Goal: Task Accomplishment & Management: Complete application form

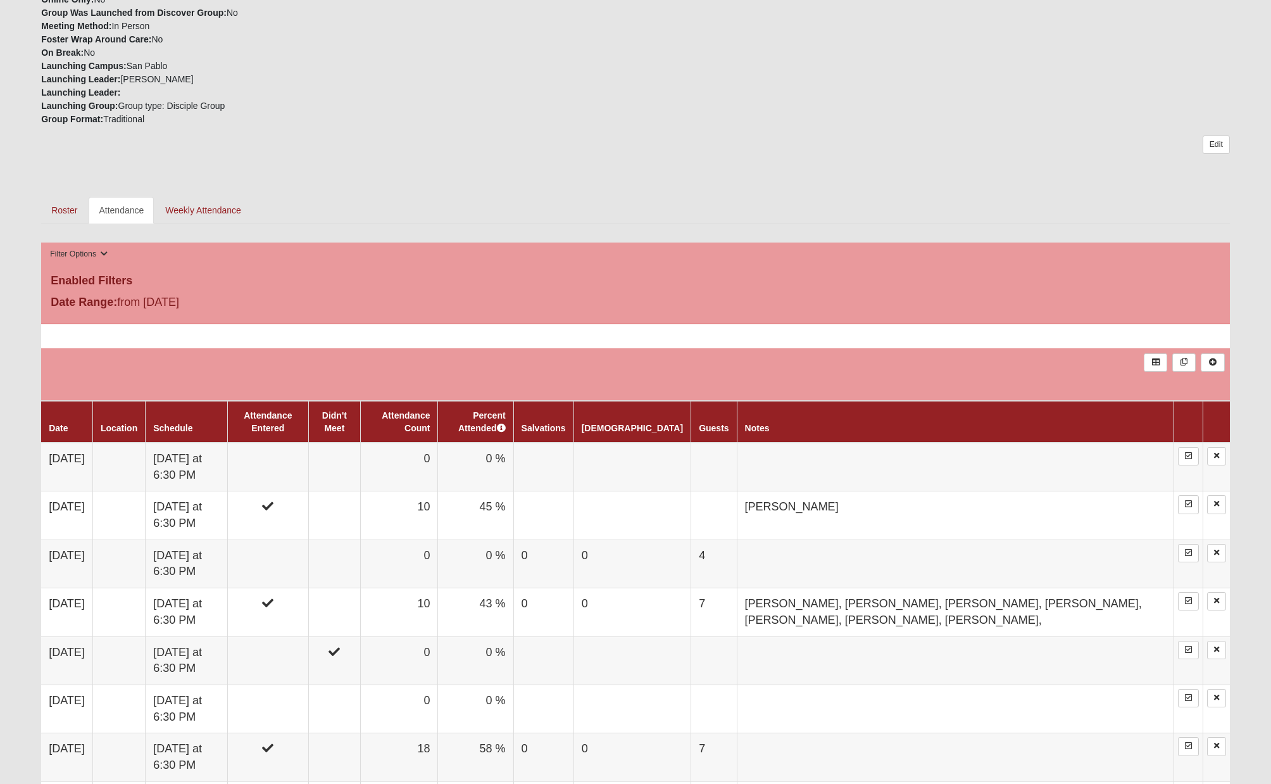
scroll to position [407, 0]
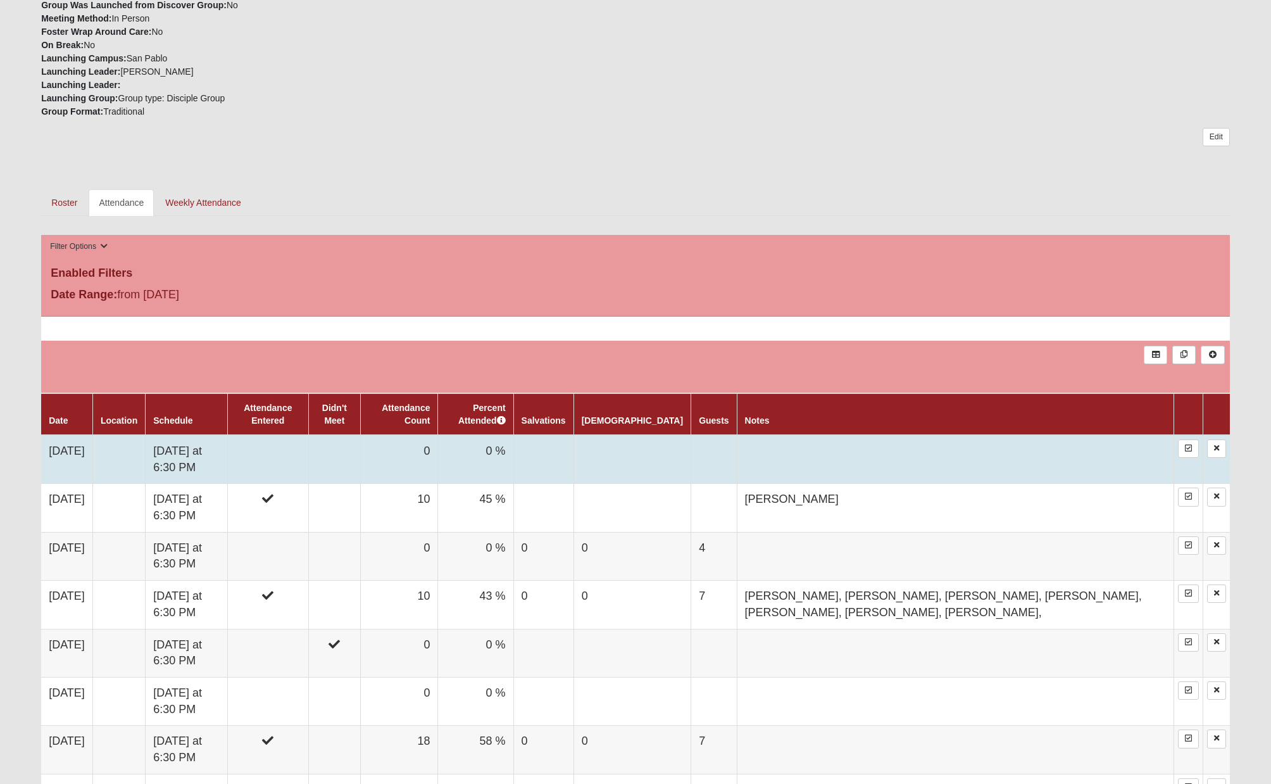
click at [227, 436] on td "[DATE] at 6:30 PM" at bounding box center [187, 459] width 82 height 49
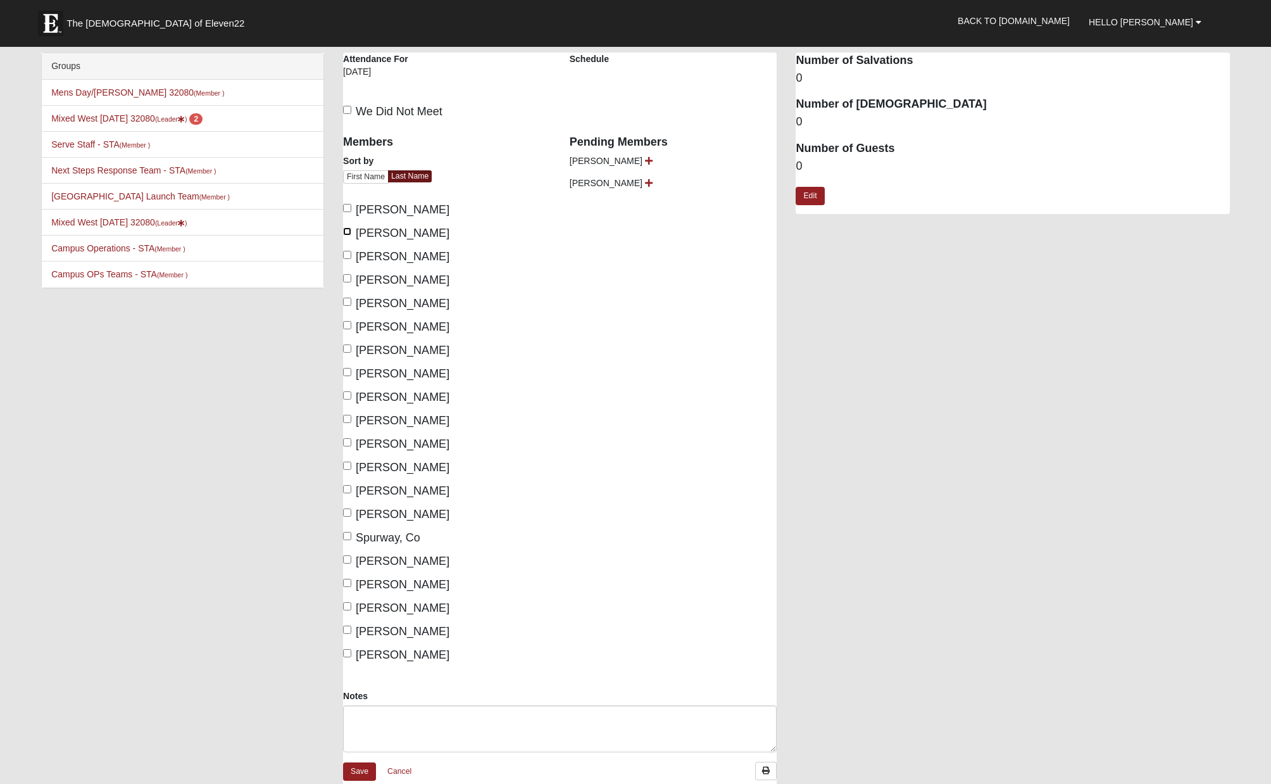
click at [348, 232] on input "Caffarra, Nick" at bounding box center [347, 231] width 8 height 8
checkbox input "true"
click at [348, 256] on input "Caffarra, Theresa" at bounding box center [347, 255] width 8 height 8
checkbox input "true"
click at [348, 325] on input "MacDonagh, Mary" at bounding box center [347, 325] width 8 height 8
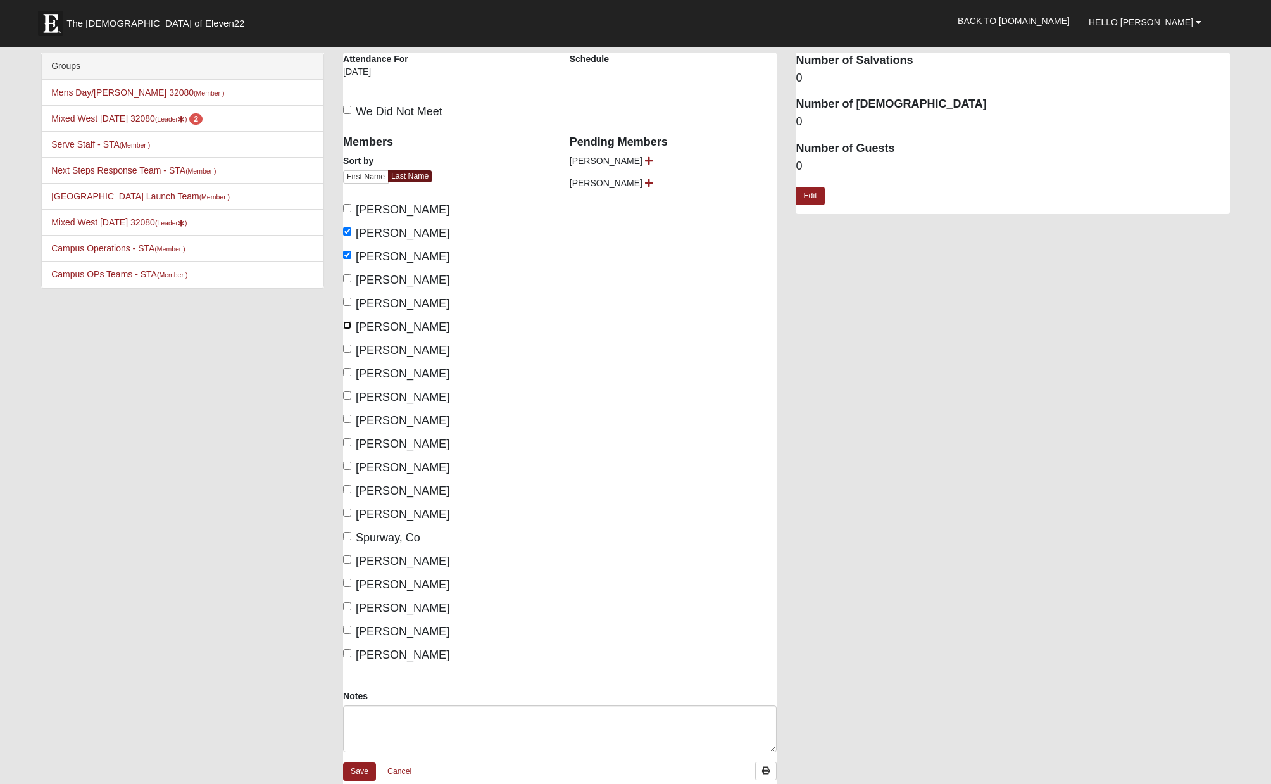
checkbox input "true"
click at [348, 349] on input "O'Brien, Spencer" at bounding box center [347, 348] width 8 height 8
checkbox input "true"
click at [351, 395] on label "Parramore, Anne-Marie" at bounding box center [396, 397] width 106 height 17
click at [351, 395] on input "Parramore, Anne-Marie" at bounding box center [347, 395] width 8 height 8
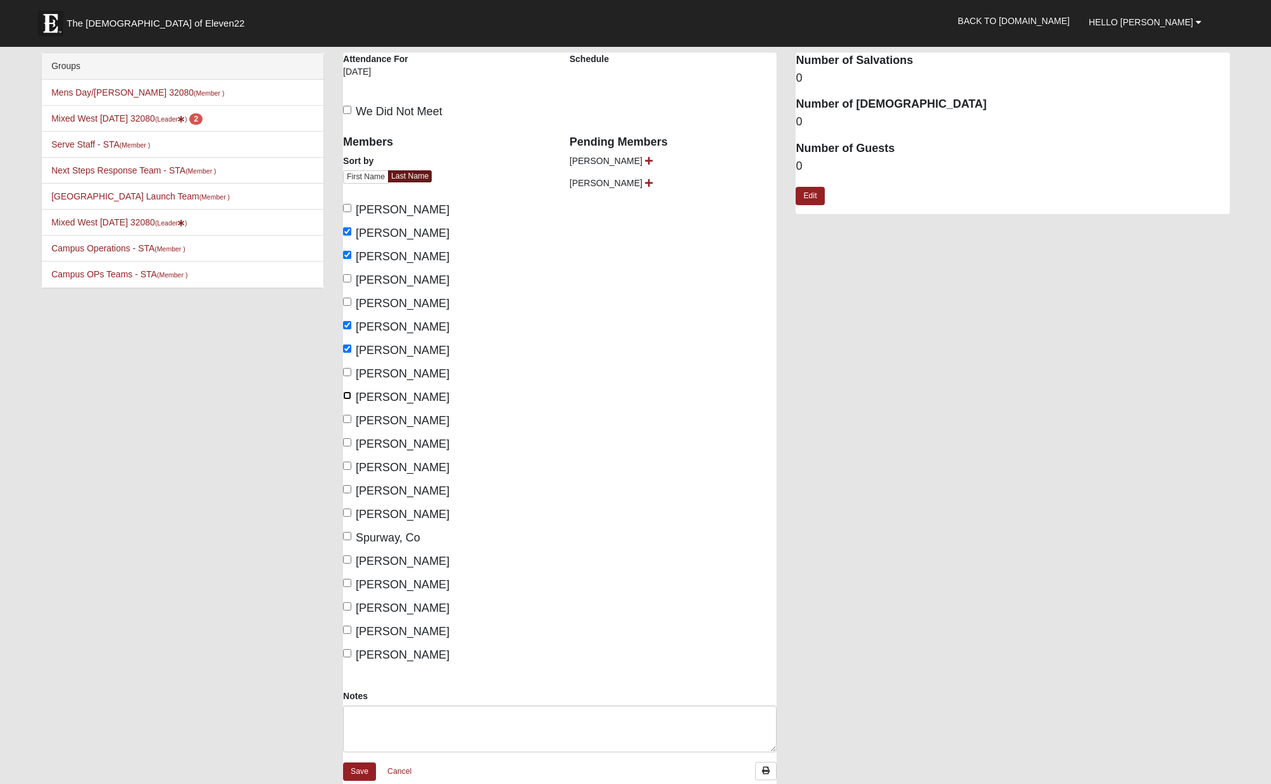
checkbox input "true"
click at [351, 418] on label "Parramore, Dave" at bounding box center [396, 420] width 106 height 17
click at [351, 418] on input "Parramore, Dave" at bounding box center [347, 419] width 8 height 8
checkbox input "true"
click at [348, 536] on input "Spurway, Co" at bounding box center [347, 536] width 8 height 8
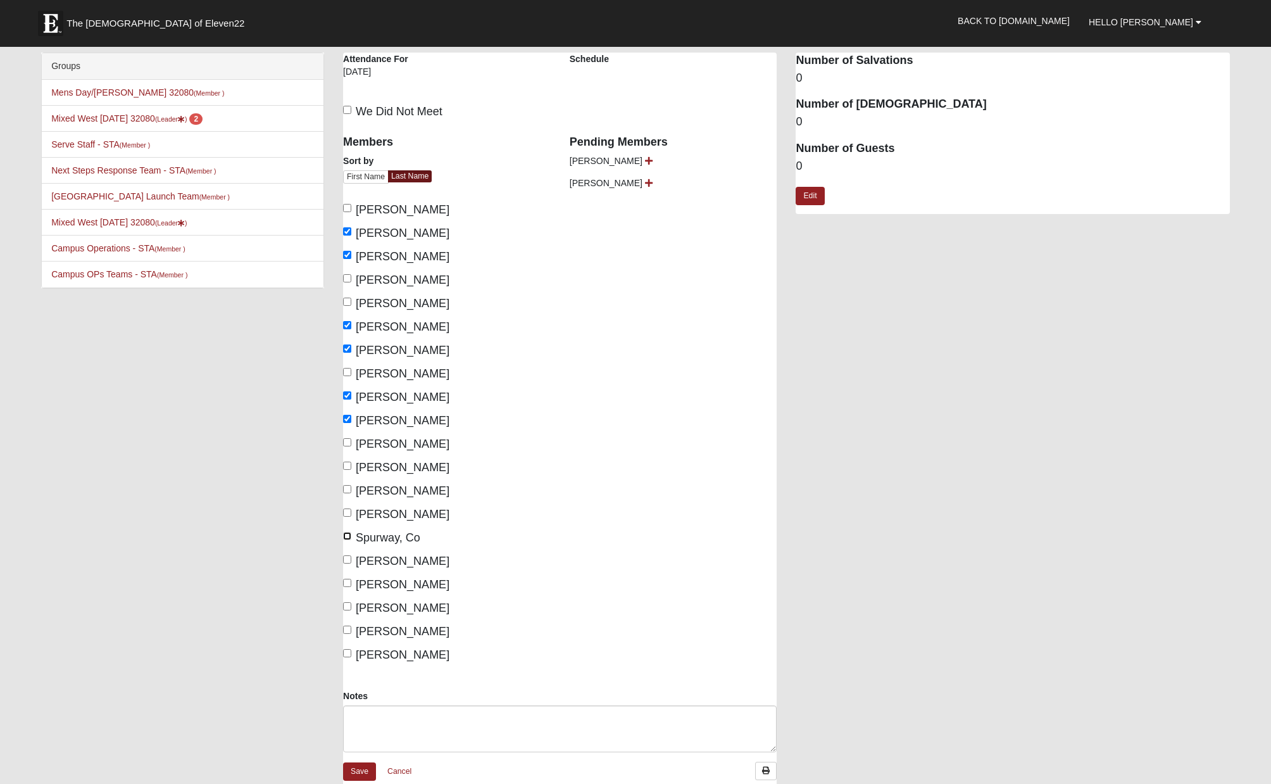
checkbox input "true"
click at [347, 562] on input "Spurway, Luanne" at bounding box center [347, 559] width 8 height 8
checkbox input "true"
click at [349, 588] on label "Thornton, Todd" at bounding box center [396, 584] width 106 height 17
click at [349, 587] on input "Thornton, Todd" at bounding box center [347, 583] width 8 height 8
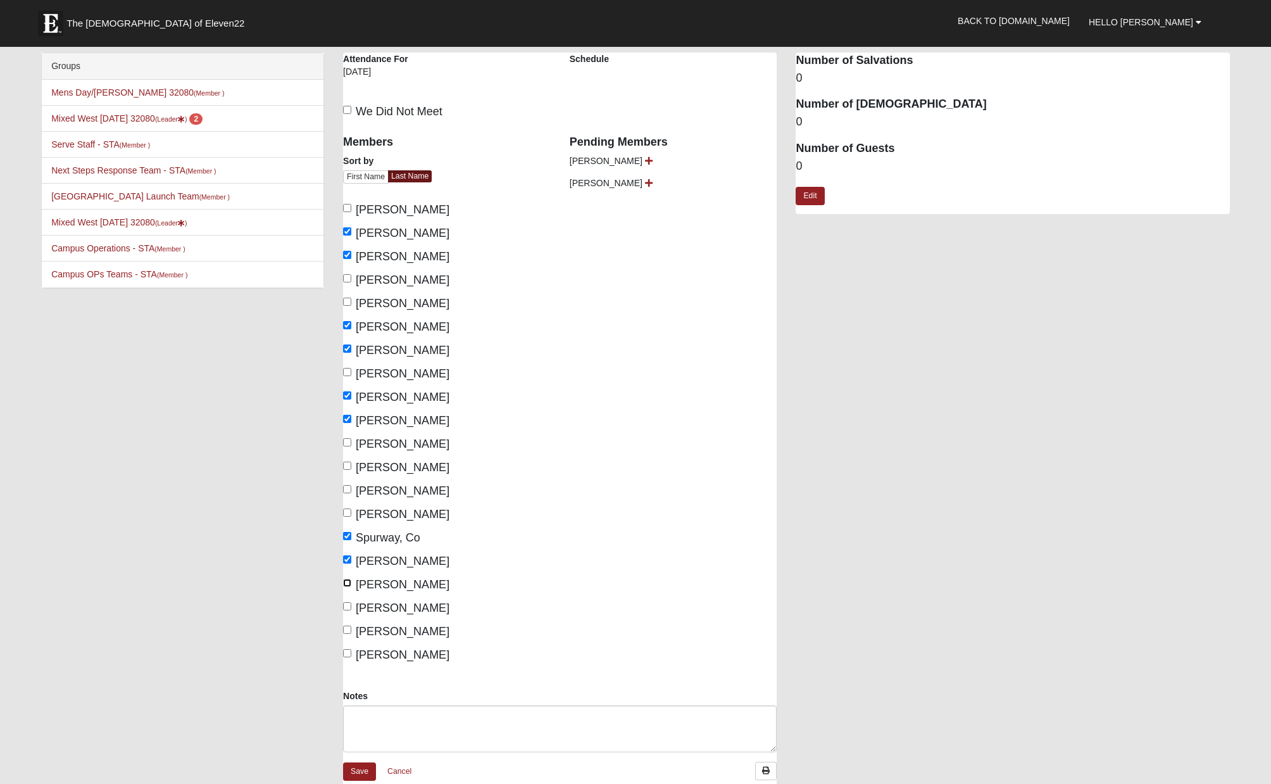
checkbox input "true"
click at [348, 607] on input "Tunkus, Diana" at bounding box center [347, 606] width 8 height 8
checkbox input "true"
click at [348, 652] on input "West, Greg" at bounding box center [347, 653] width 8 height 8
checkbox input "true"
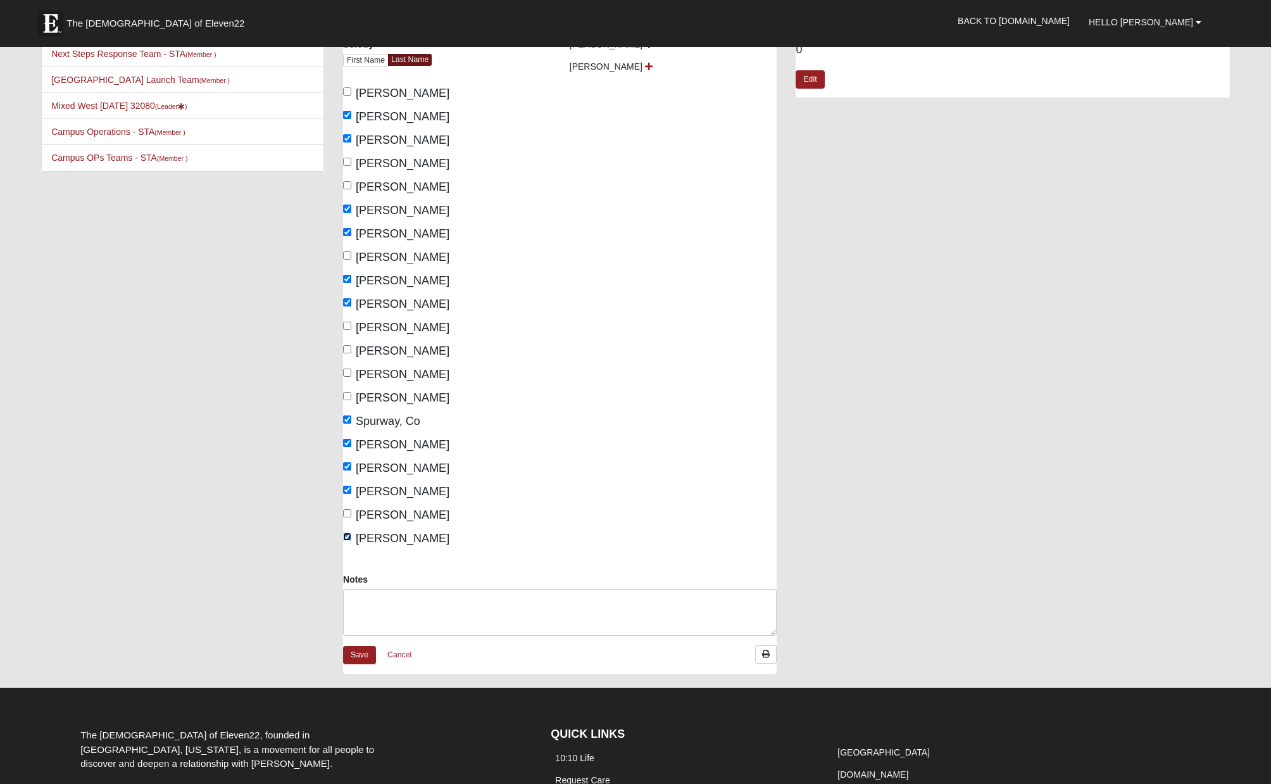
scroll to position [113, 0]
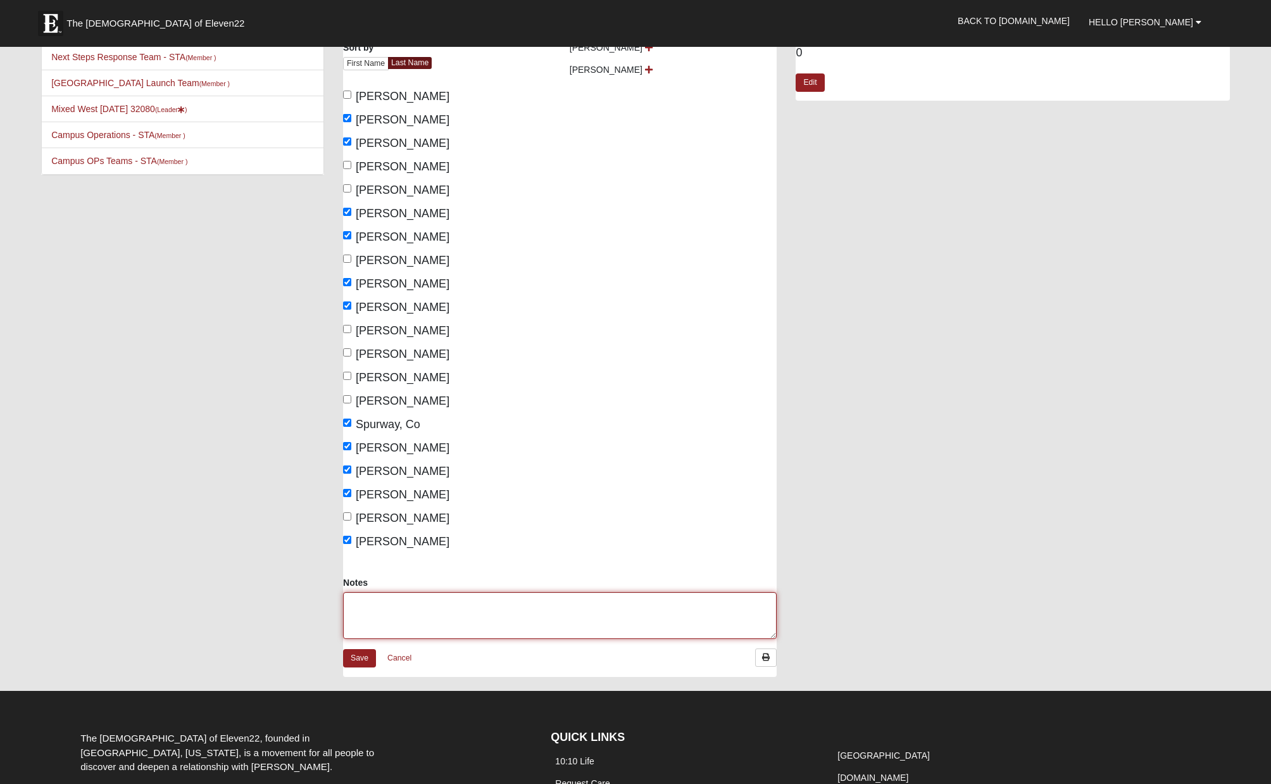
click at [373, 605] on textarea "Notes" at bounding box center [560, 615] width 434 height 47
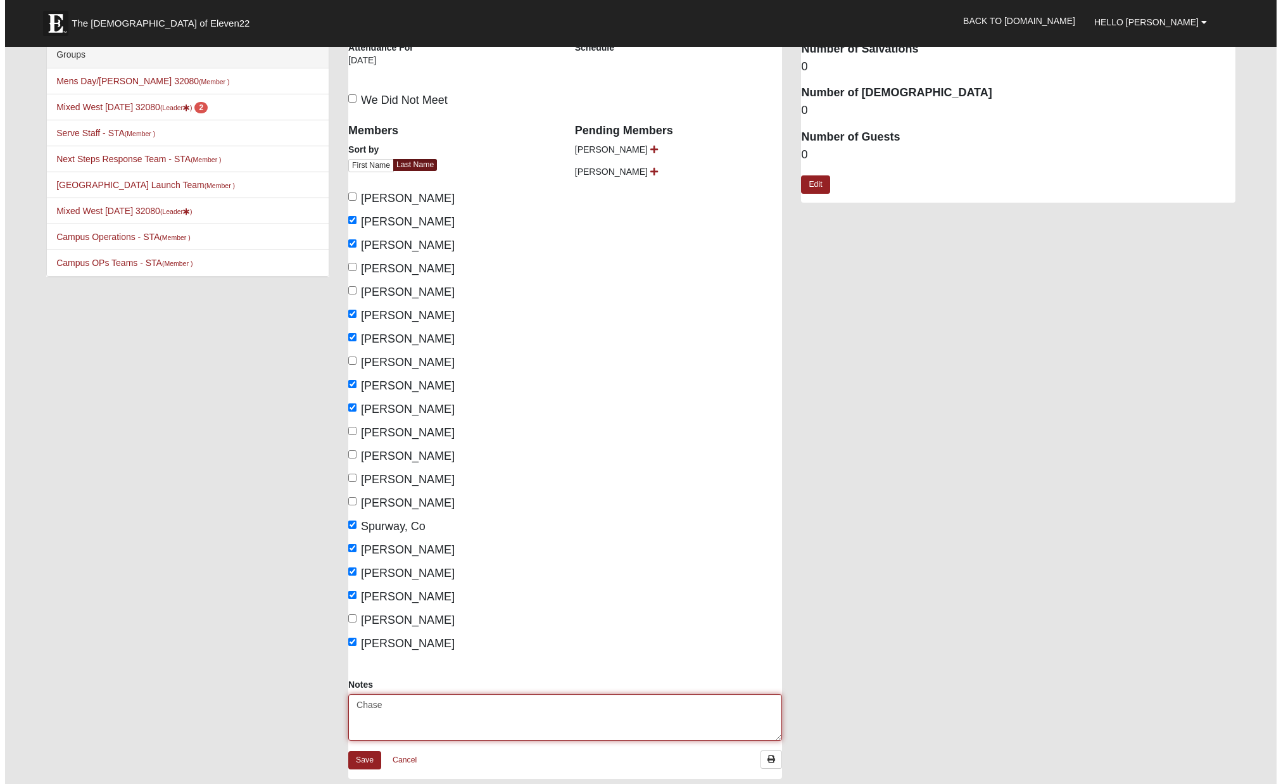
scroll to position [0, 0]
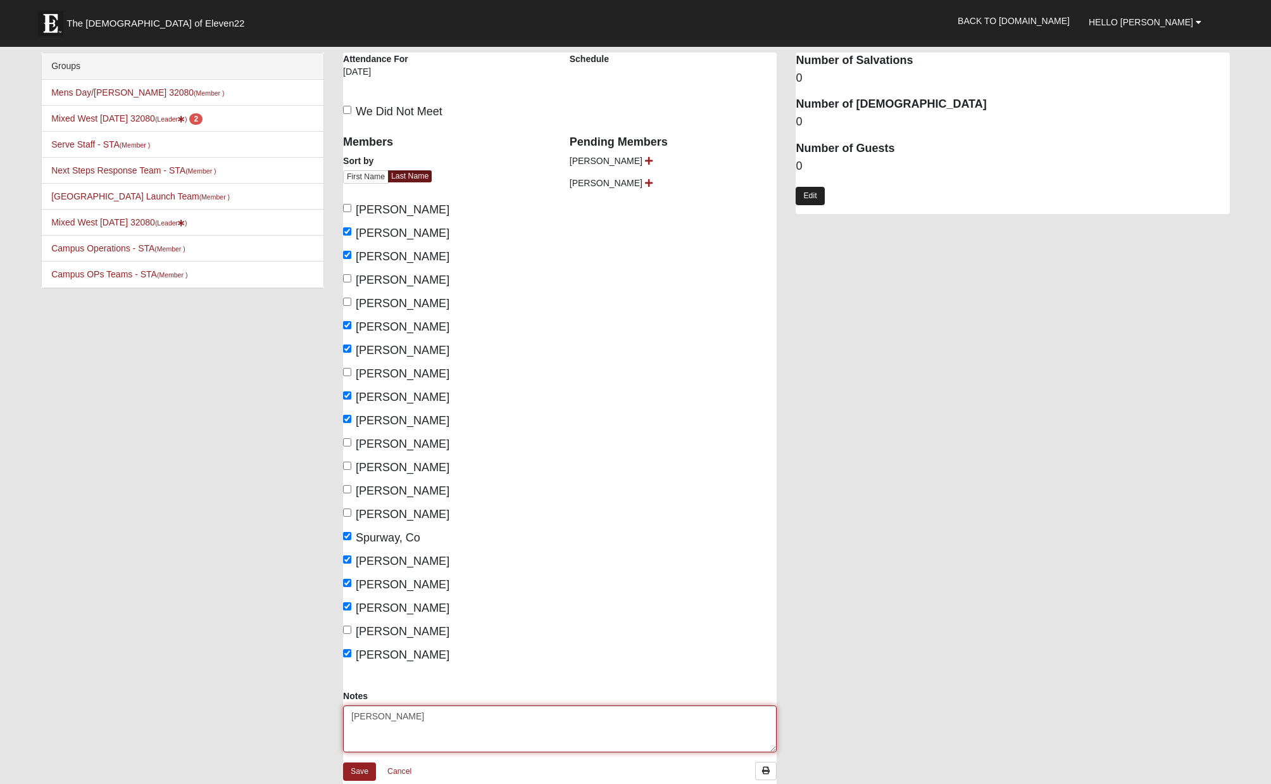
type textarea "Chase, Mary"
click at [809, 200] on link "Edit" at bounding box center [810, 196] width 28 height 18
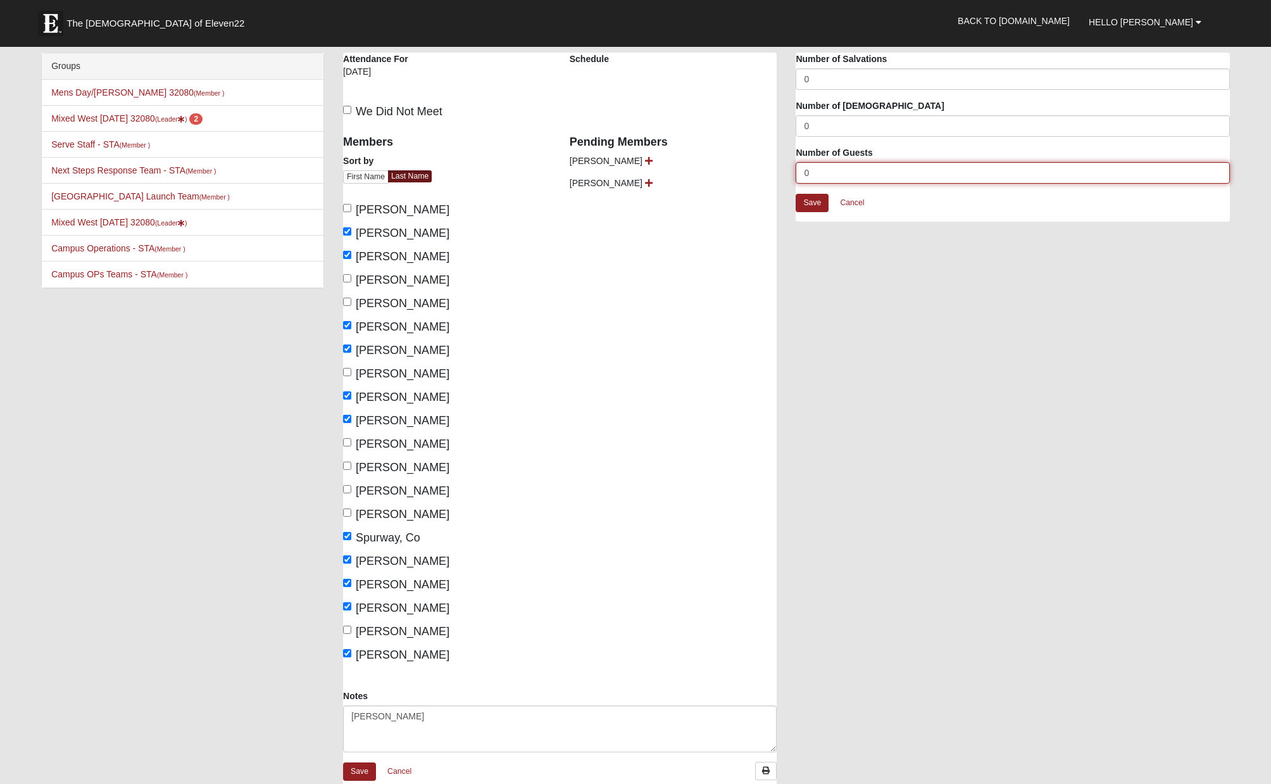
drag, startPoint x: 817, startPoint y: 175, endPoint x: 799, endPoint y: 172, distance: 18.5
click at [799, 172] on input "0" at bounding box center [1013, 173] width 434 height 22
type input "2"
click at [817, 207] on link "Save" at bounding box center [812, 203] width 33 height 18
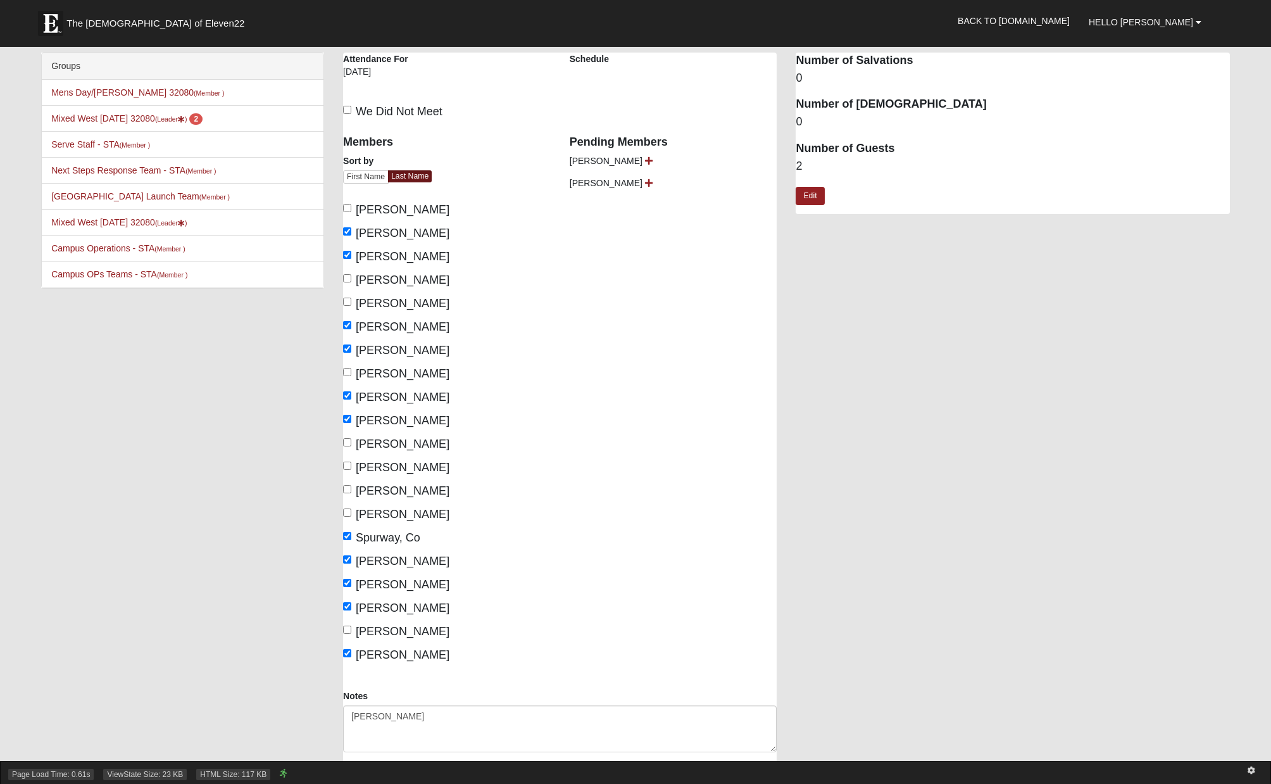
click at [362, 770] on div "Page Load Time: 0.61s ViewState Size: 23 KB HTML Size: 117 KB" at bounding box center [635, 772] width 1271 height 23
click at [356, 769] on div "Page Load Time: 0.61s ViewState Size: 23 KB HTML Size: 117 KB" at bounding box center [635, 772] width 1271 height 23
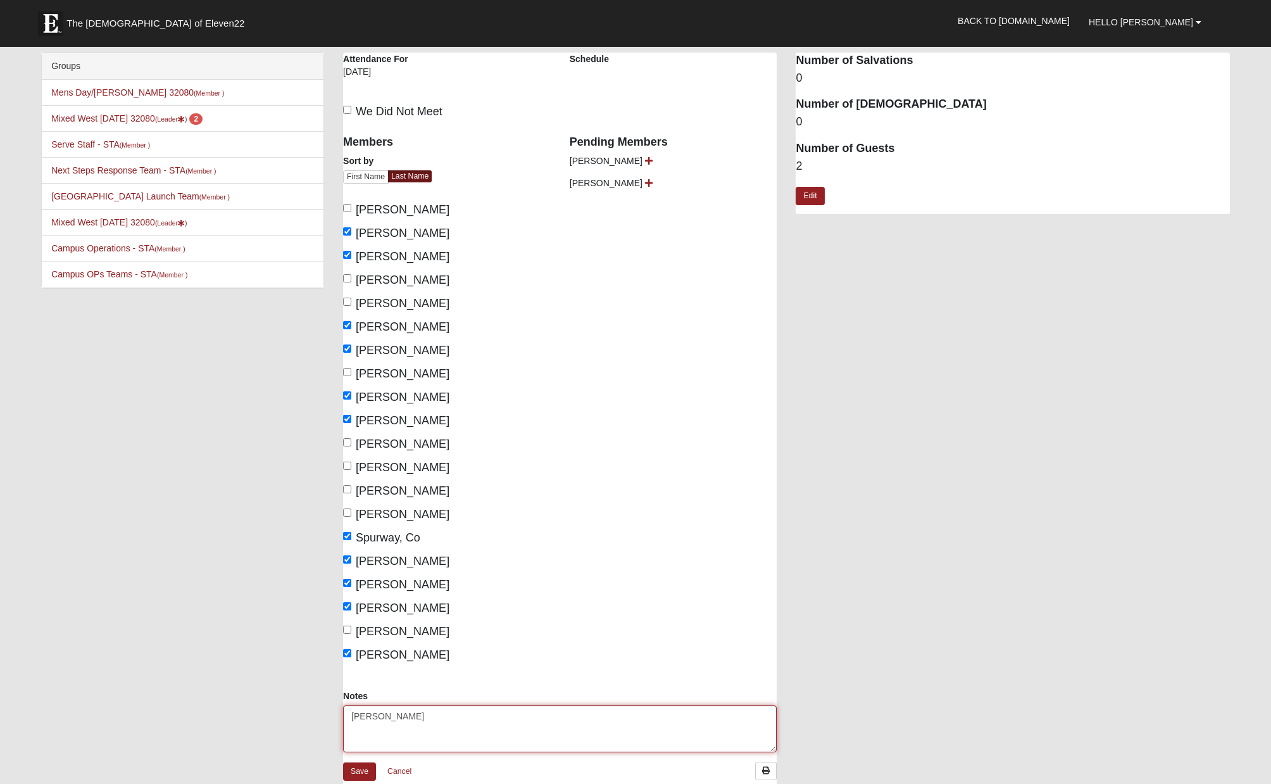
click at [404, 738] on textarea "Chase, Mary" at bounding box center [560, 728] width 434 height 47
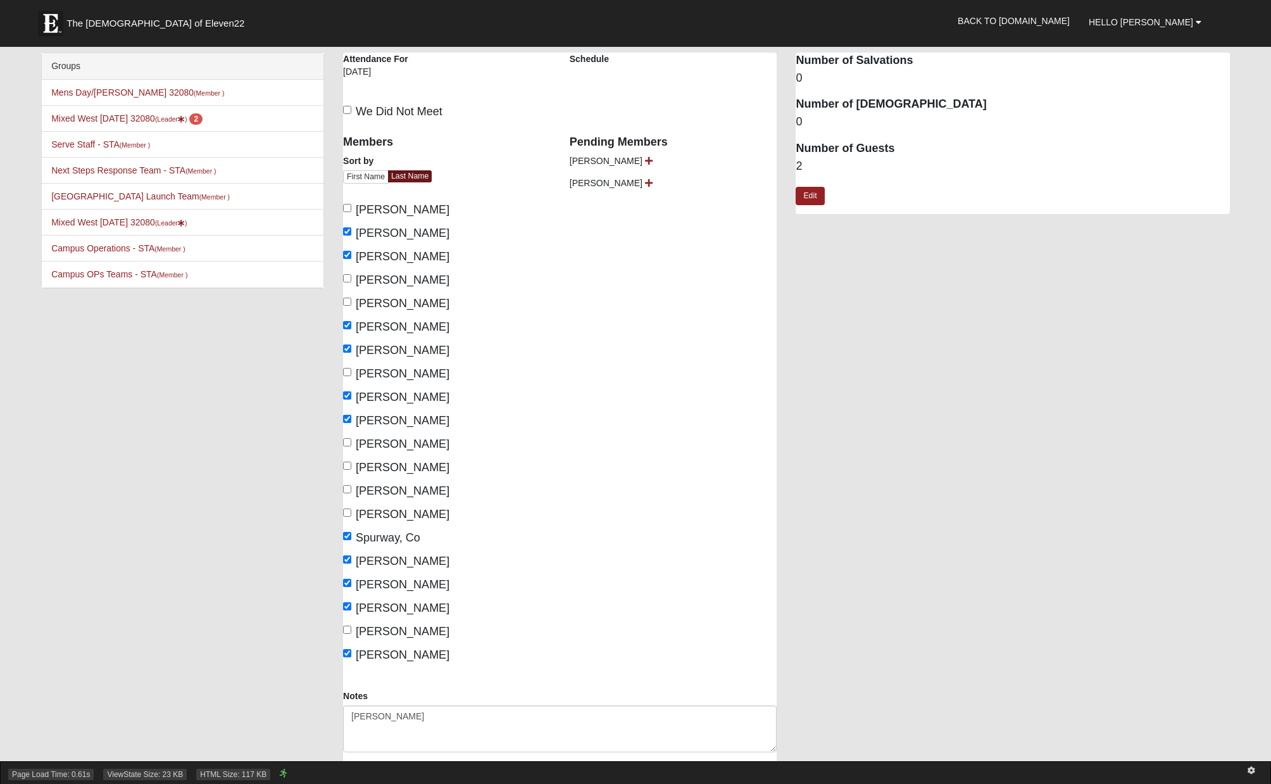
click at [370, 767] on div "Page Load Time: 0.61s ViewState Size: 23 KB HTML Size: 117 KB" at bounding box center [635, 772] width 1271 height 23
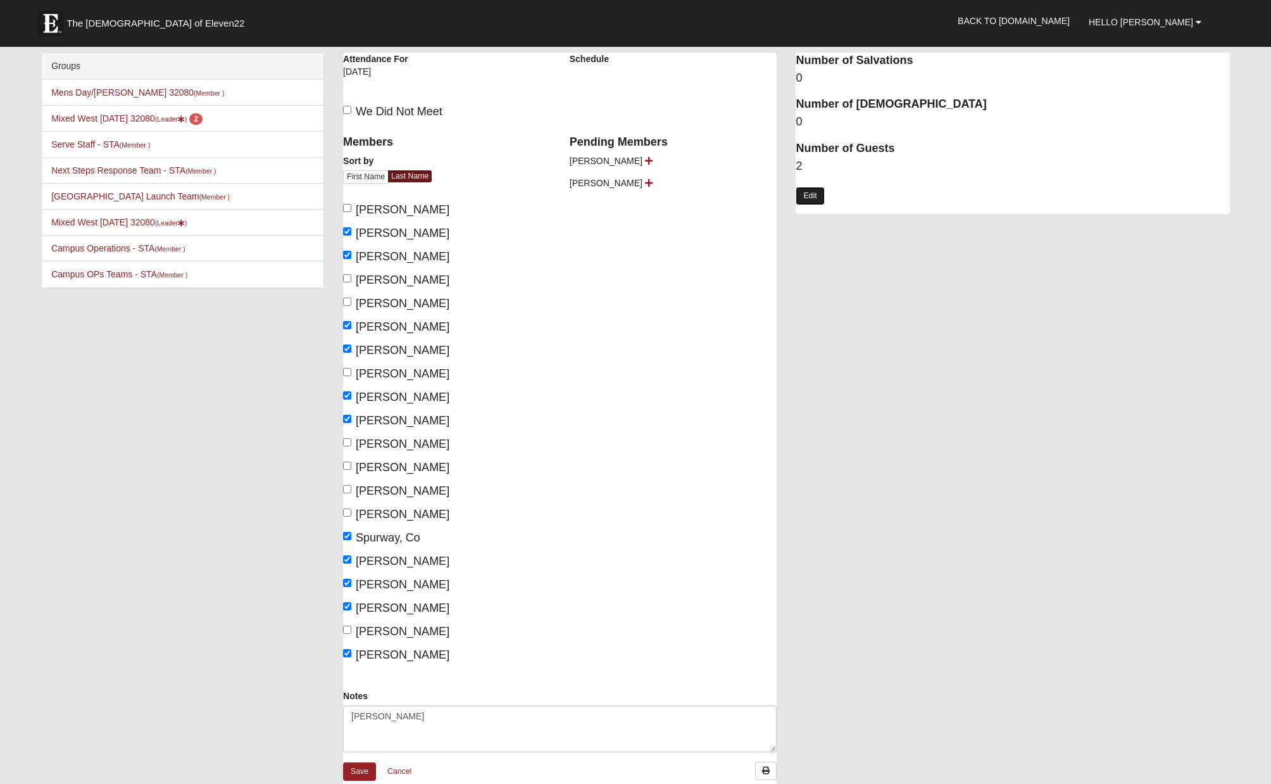
click at [814, 196] on link "Edit" at bounding box center [810, 196] width 28 height 18
click at [816, 192] on fieldset "Number of Salvations 0 Number of Baptisms 0 Number of Guests 2" at bounding box center [1013, 123] width 434 height 141
click at [853, 200] on link "Cancel" at bounding box center [852, 203] width 41 height 20
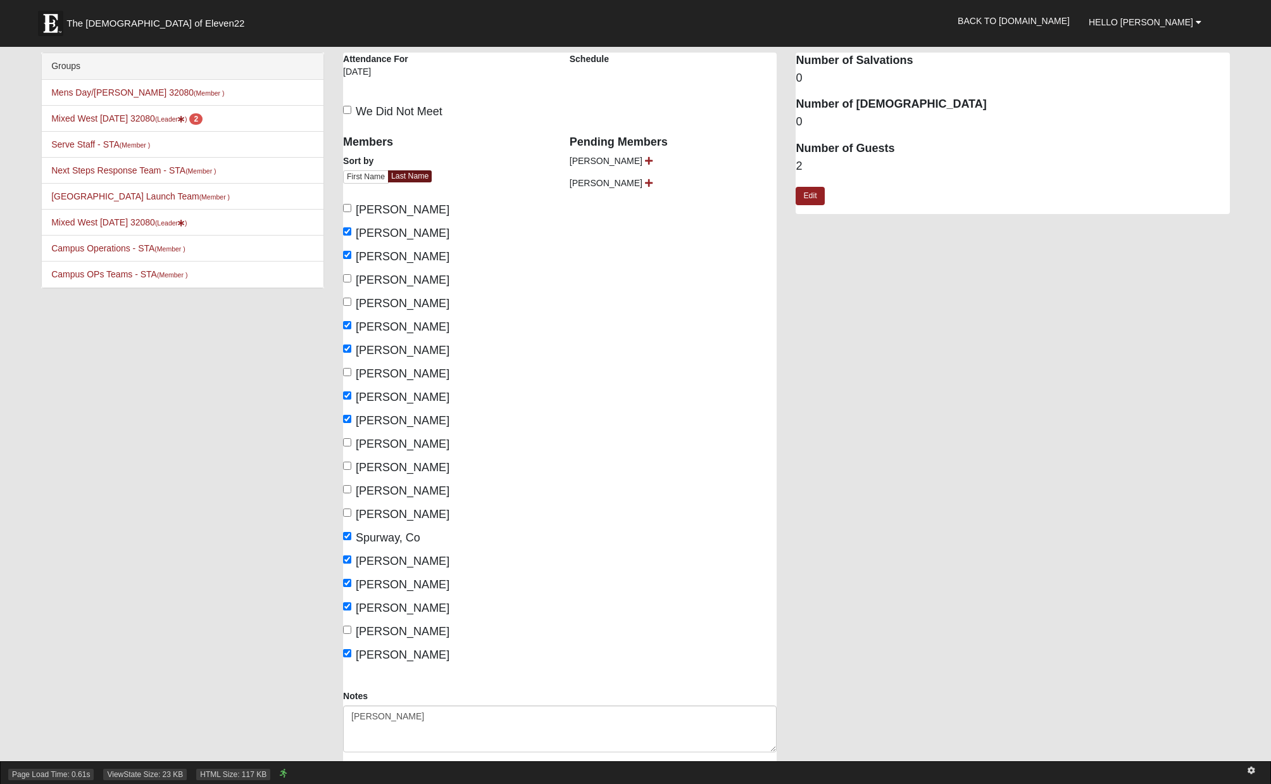
click at [368, 774] on div "Page Load Time: 0.61s ViewState Size: 23 KB HTML Size: 117 KB" at bounding box center [635, 772] width 1271 height 23
click at [1254, 771] on icon at bounding box center [1252, 771] width 8 height 8
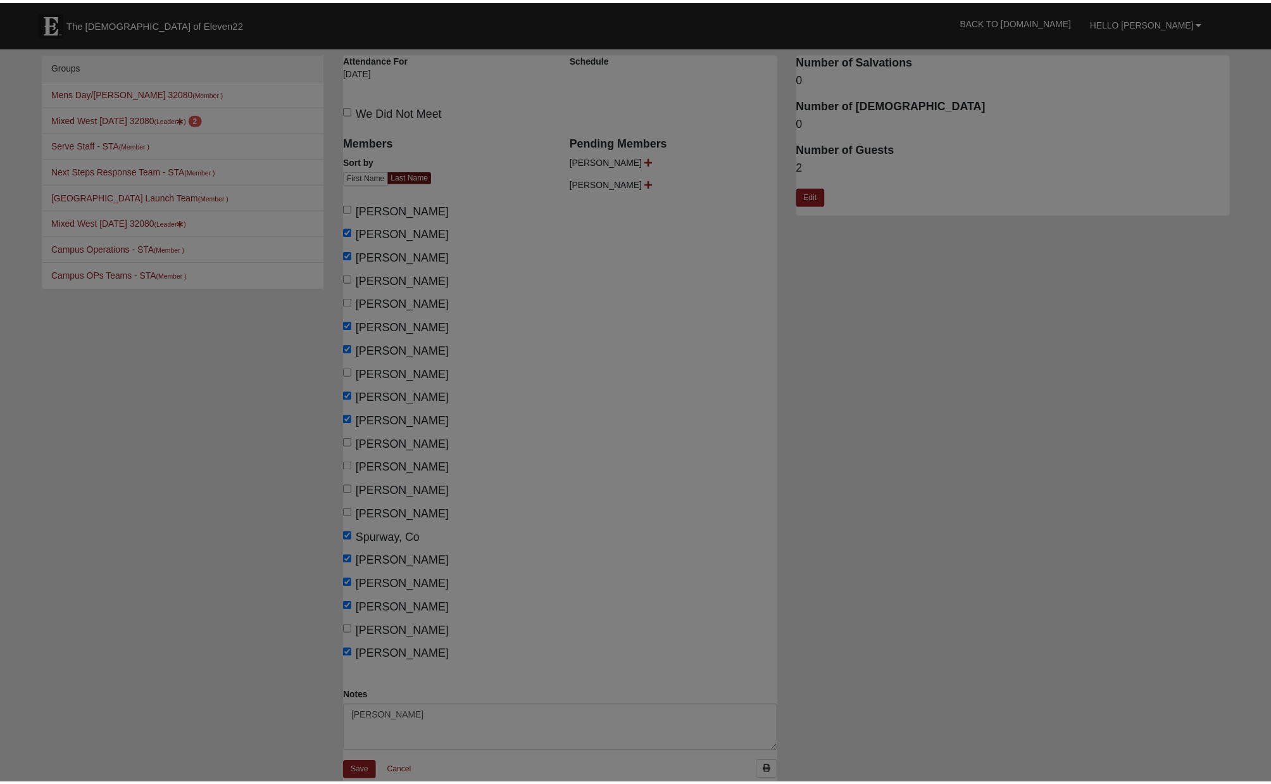
scroll to position [442, 722]
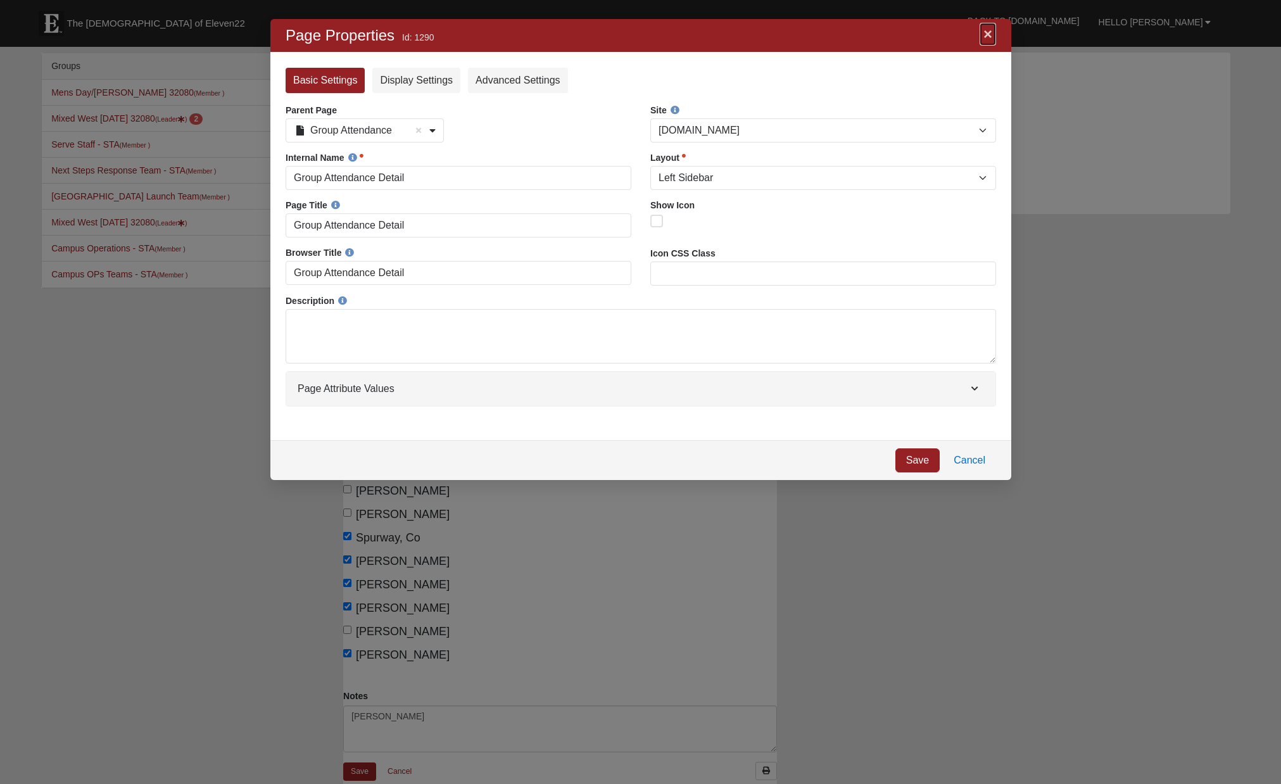
click at [986, 36] on link "×" at bounding box center [987, 34] width 16 height 23
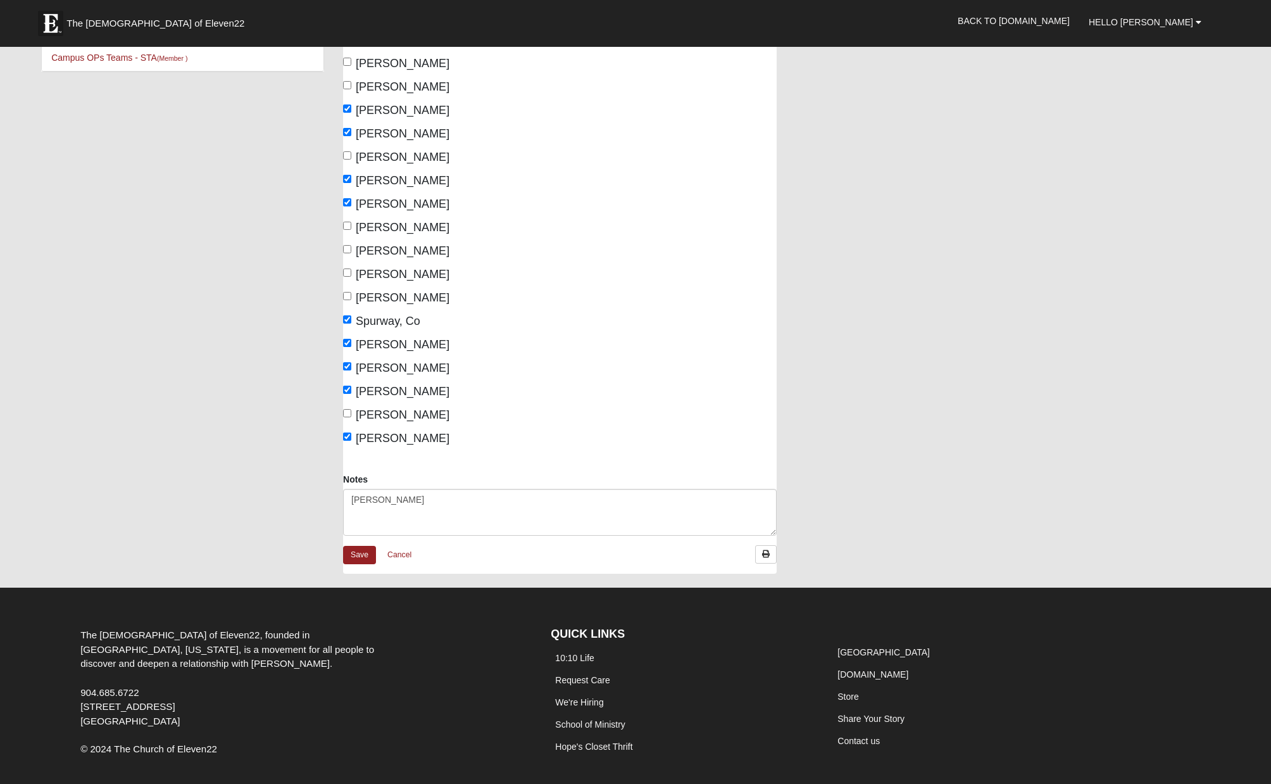
scroll to position [218, 0]
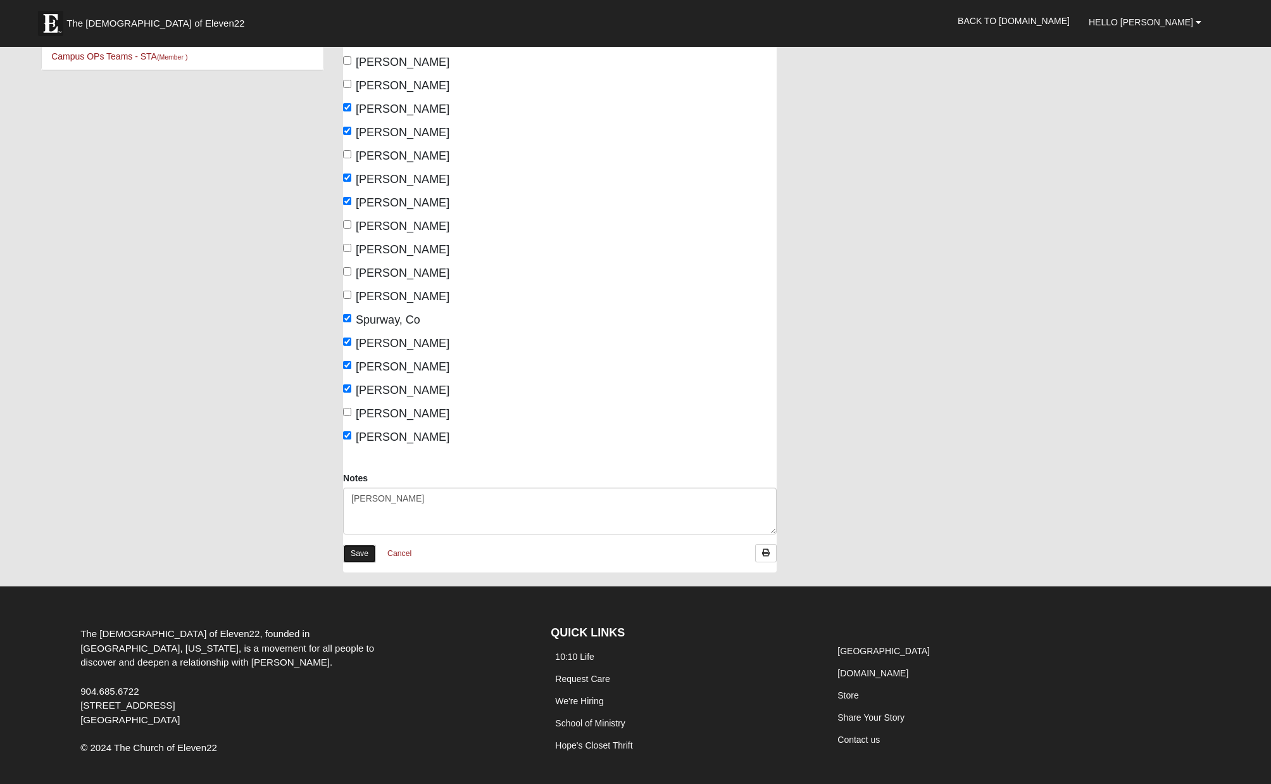
click at [365, 553] on link "Save" at bounding box center [359, 554] width 33 height 18
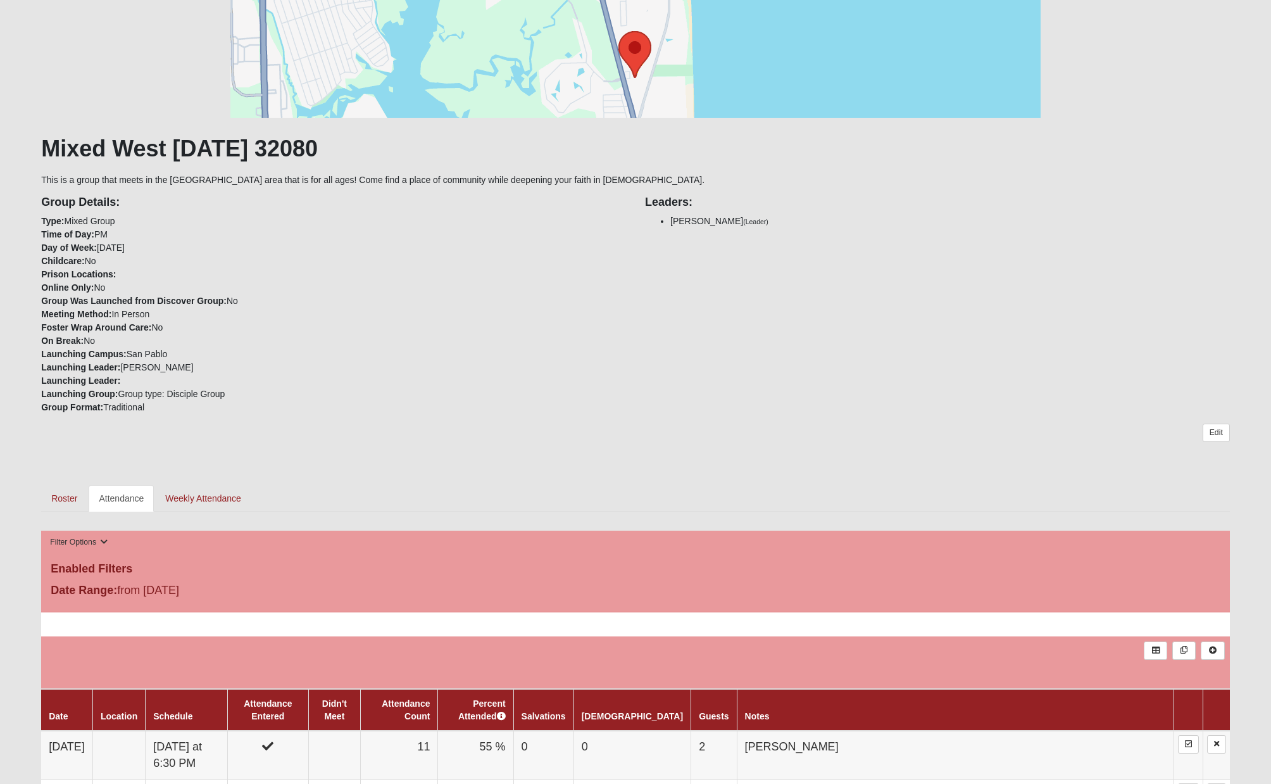
scroll to position [520, 0]
